Goal: Task Accomplishment & Management: Use online tool/utility

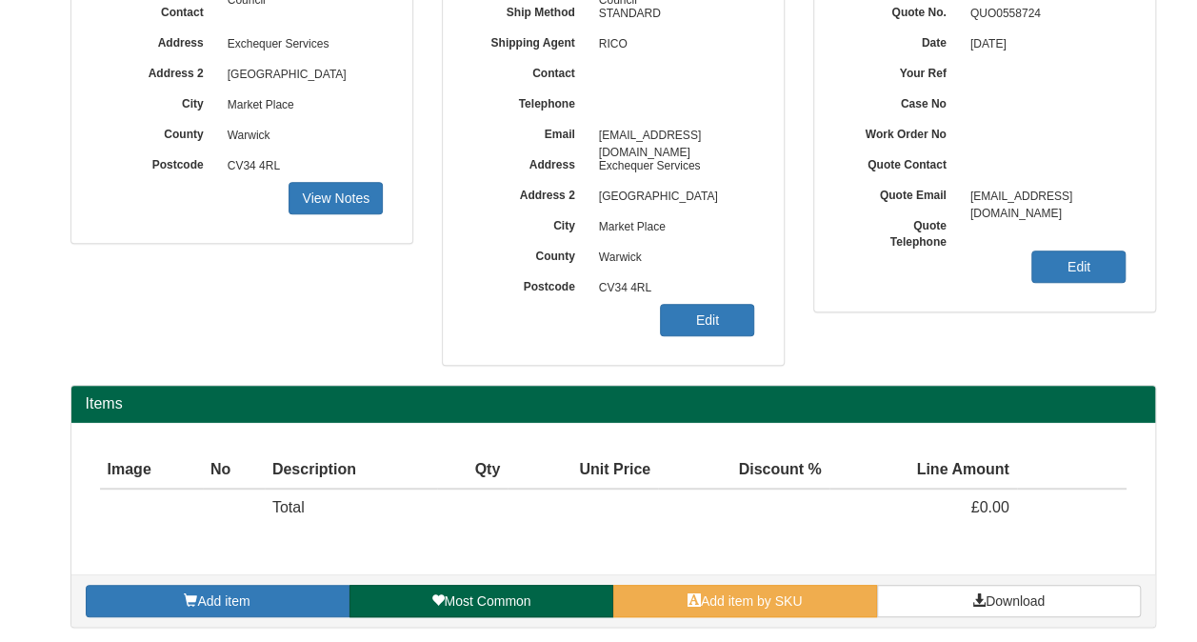
scroll to position [282, 0]
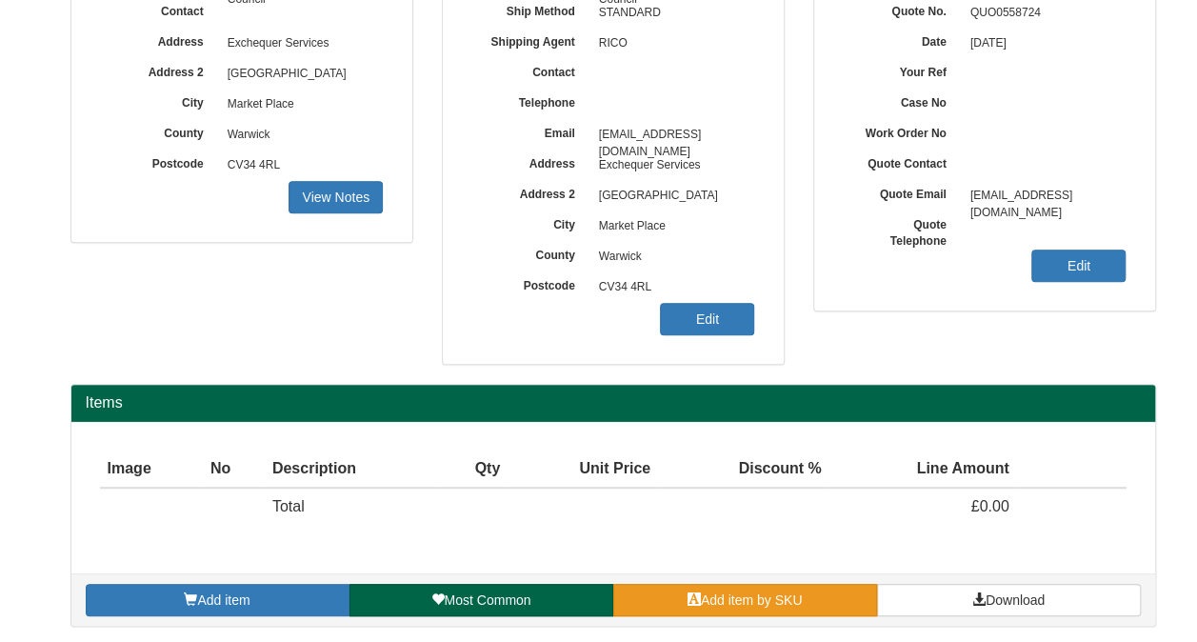
click at [734, 593] on span "Add item by SKU" at bounding box center [752, 599] width 102 height 15
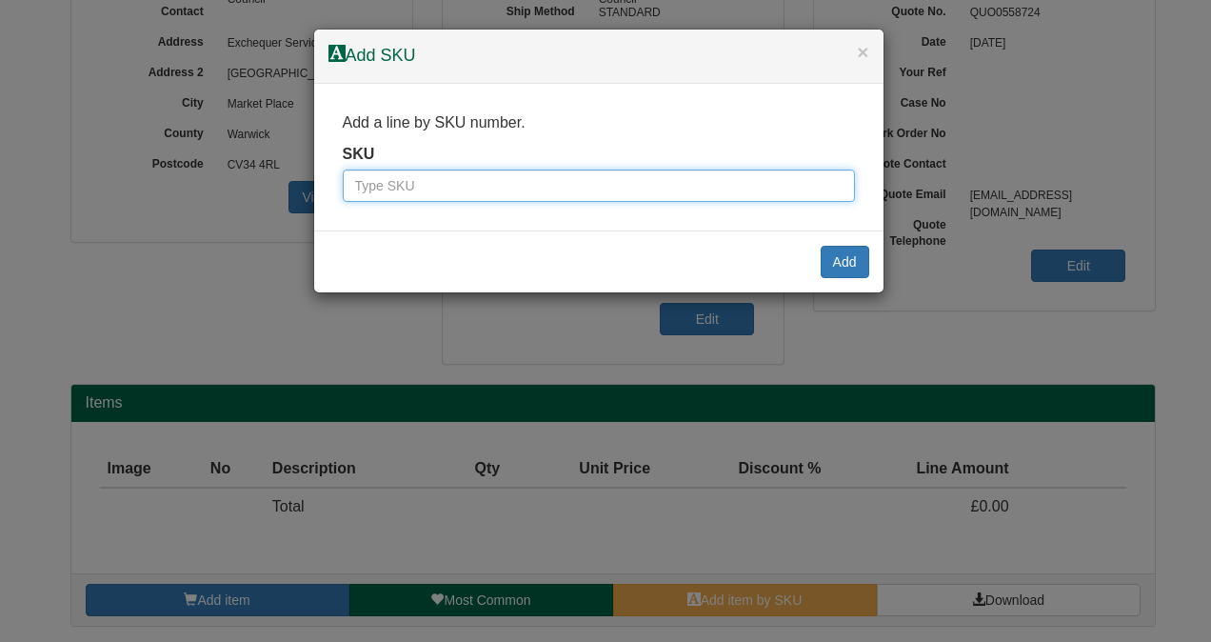
paste input "354413"
type input "354413"
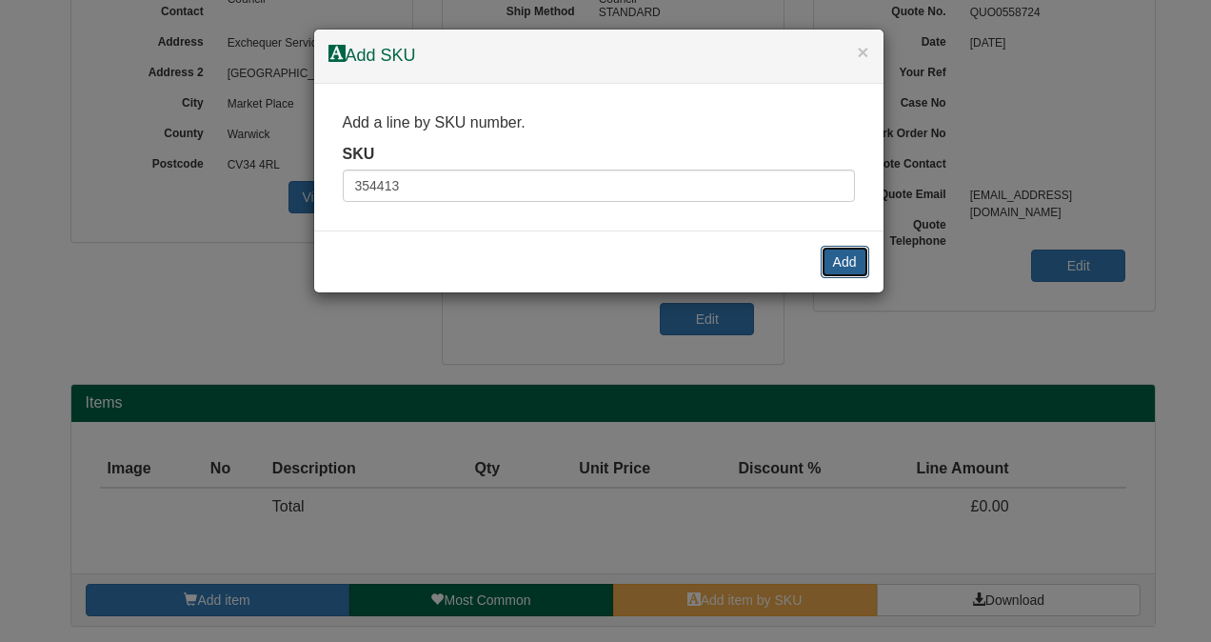
click at [851, 267] on button "Add" at bounding box center [845, 262] width 49 height 32
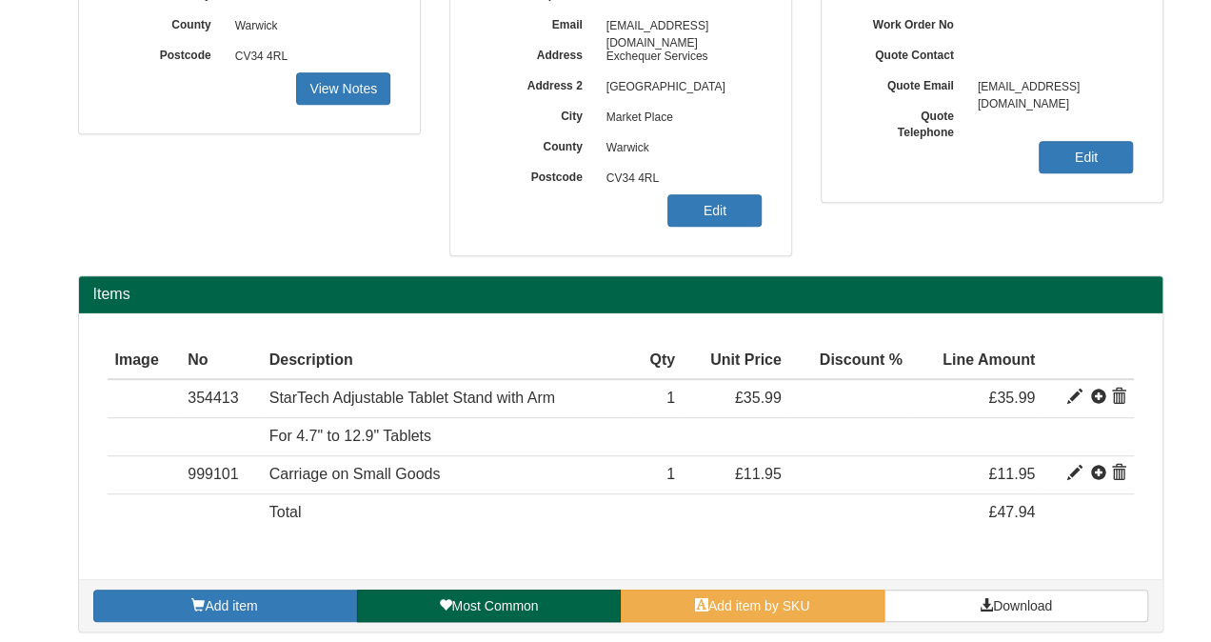
scroll to position [394, 0]
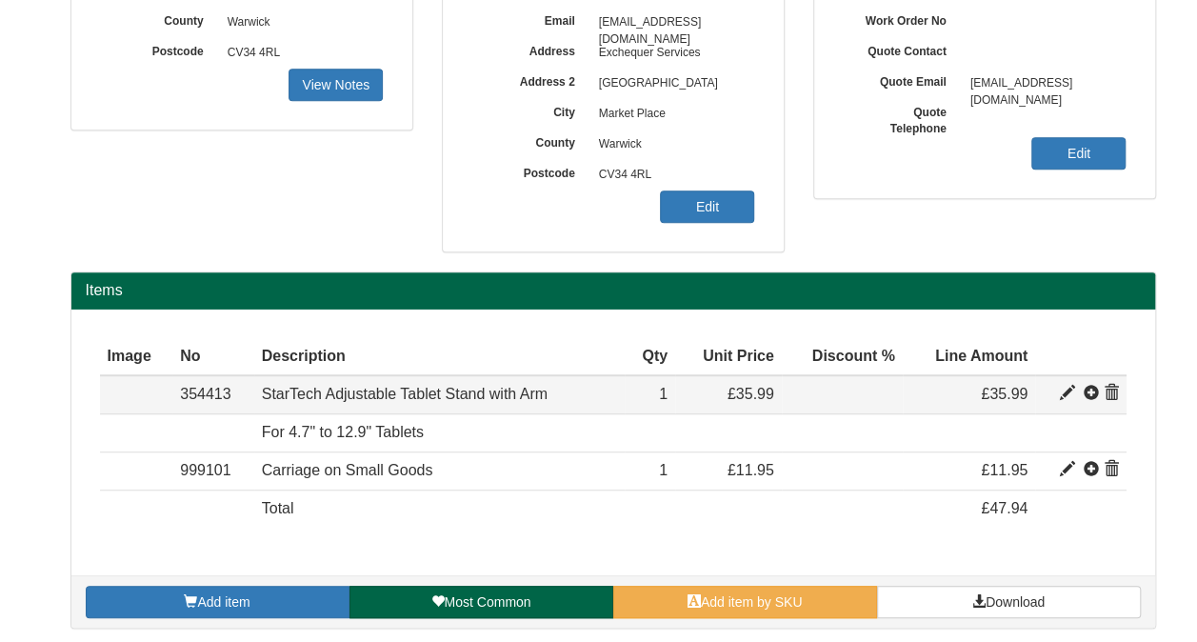
click at [1062, 390] on span at bounding box center [1067, 393] width 15 height 15
type input "StarTech Adjustable Tablet Stand with Arm"
type input "25.11"
type input "35.99"
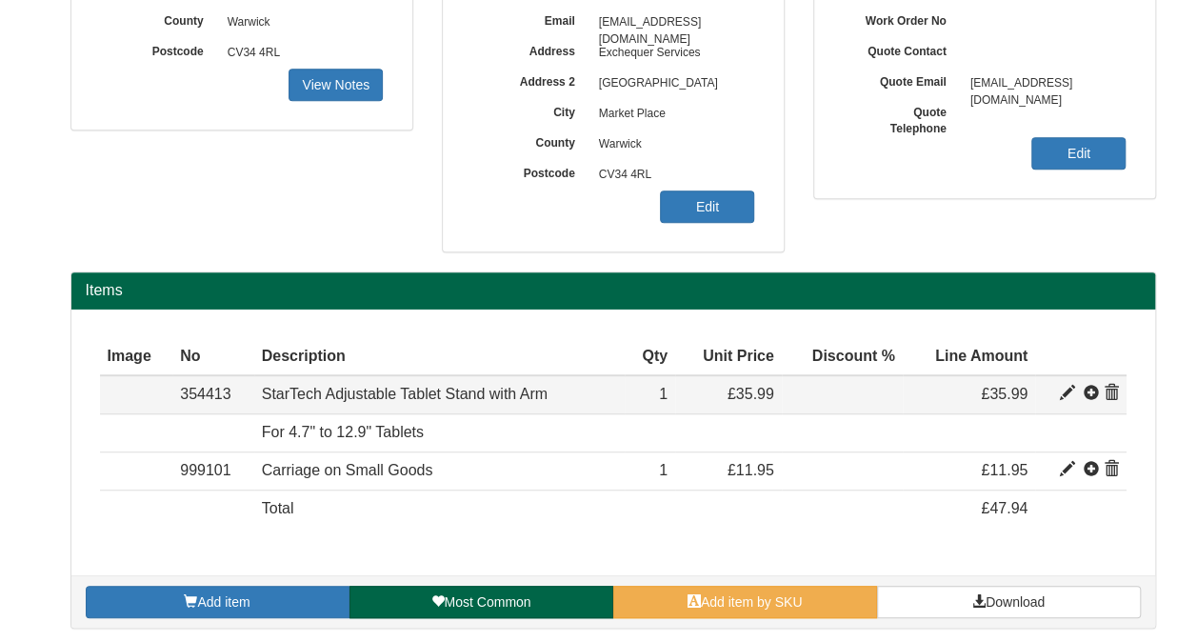
type input "1"
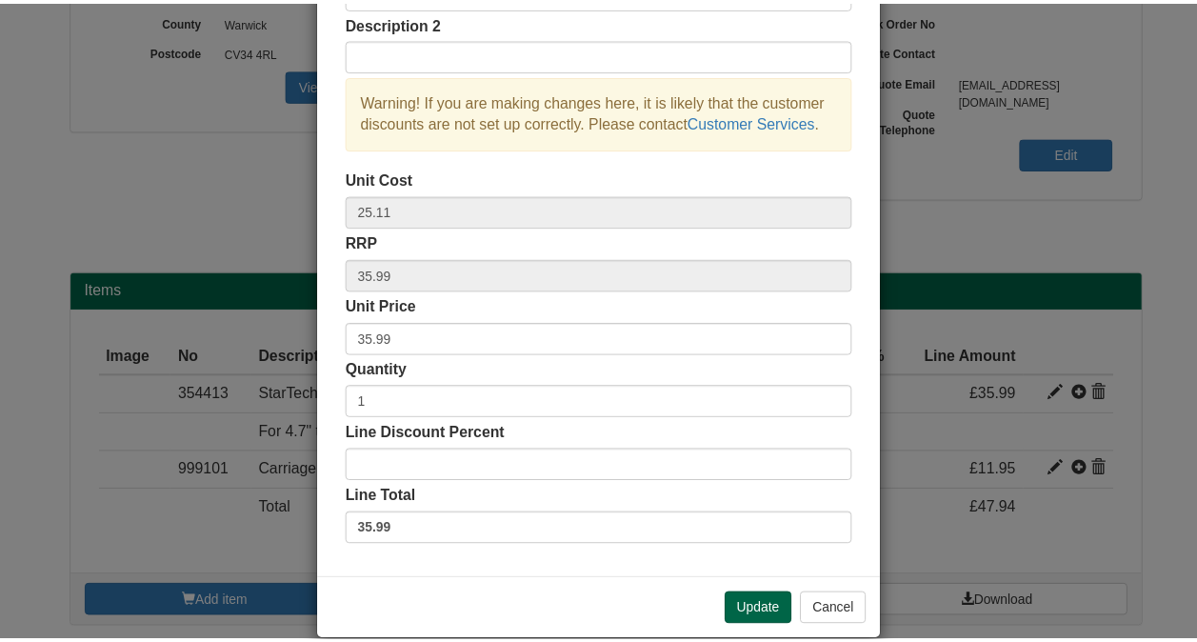
scroll to position [189, 0]
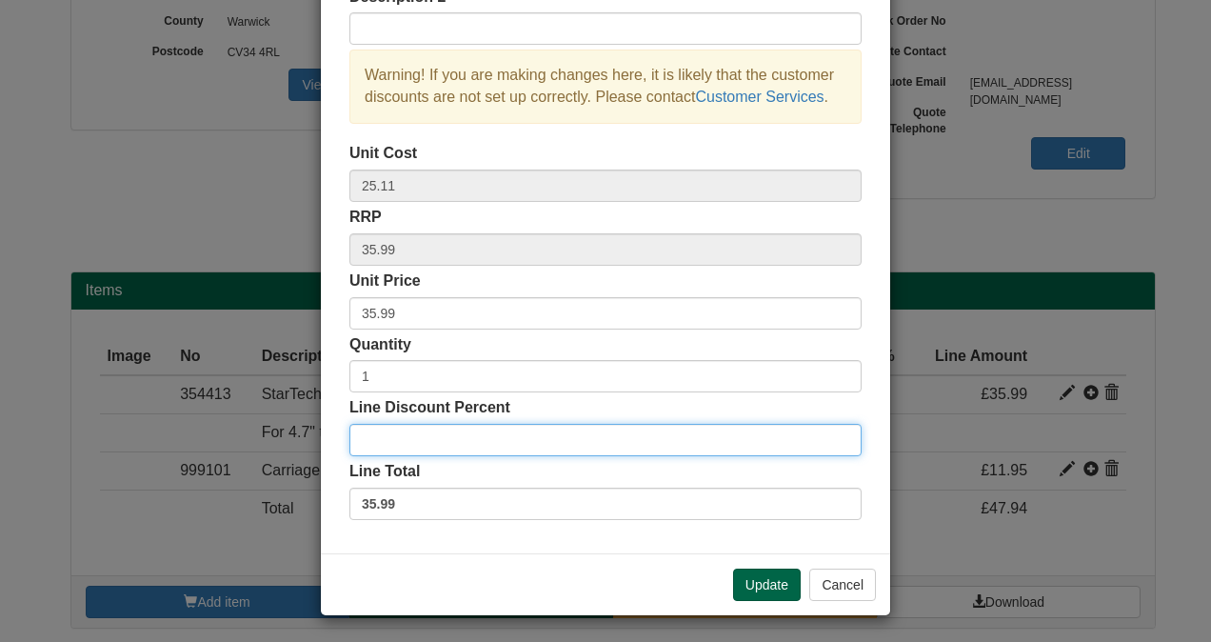
click at [396, 434] on input "Line Discount Percent" at bounding box center [605, 440] width 512 height 32
type input "10"
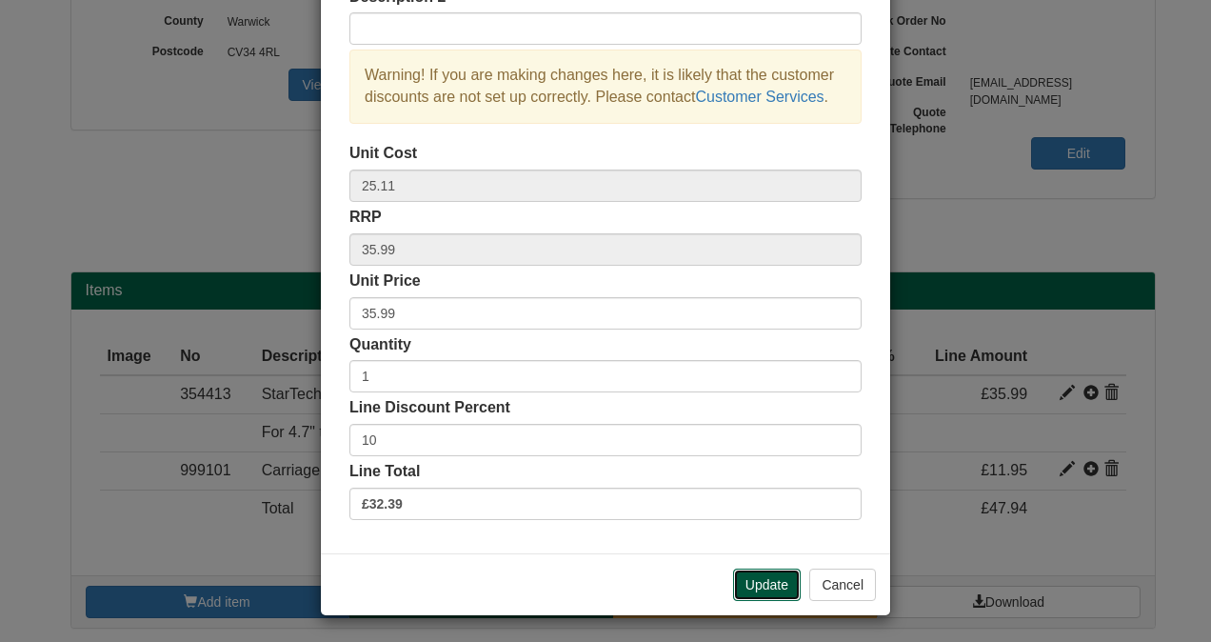
click at [759, 585] on button "Update" at bounding box center [767, 584] width 68 height 32
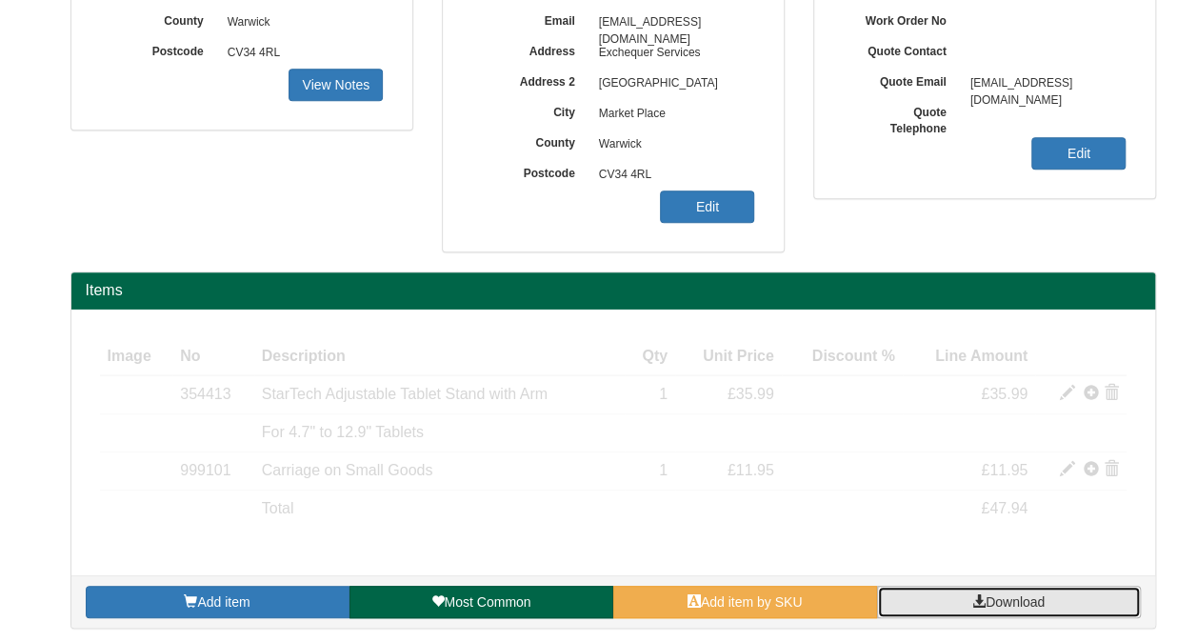
click at [988, 598] on span "Download" at bounding box center [1014, 601] width 59 height 15
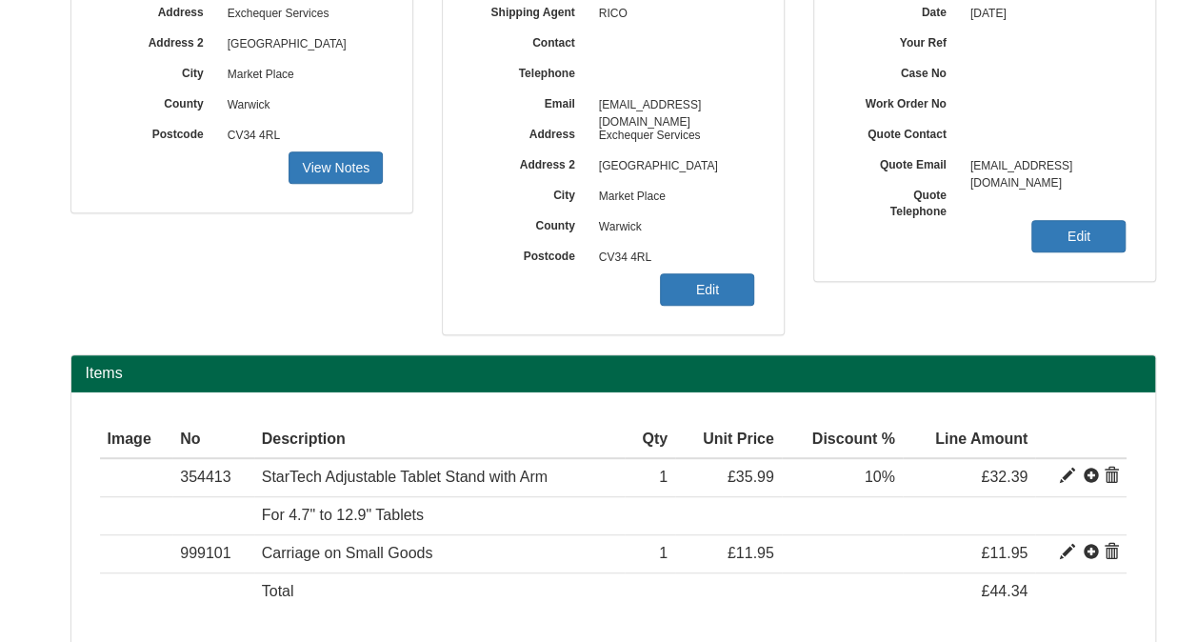
scroll to position [109, 0]
